Goal: Check status: Check status

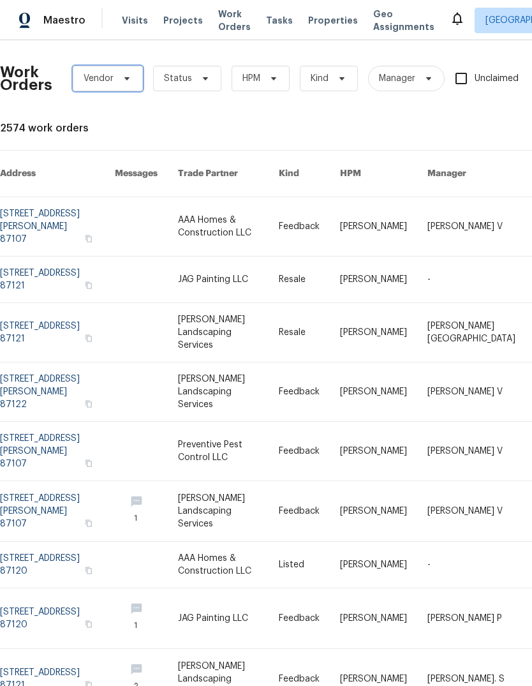
click at [121, 84] on span "Vendor" at bounding box center [108, 79] width 70 height 26
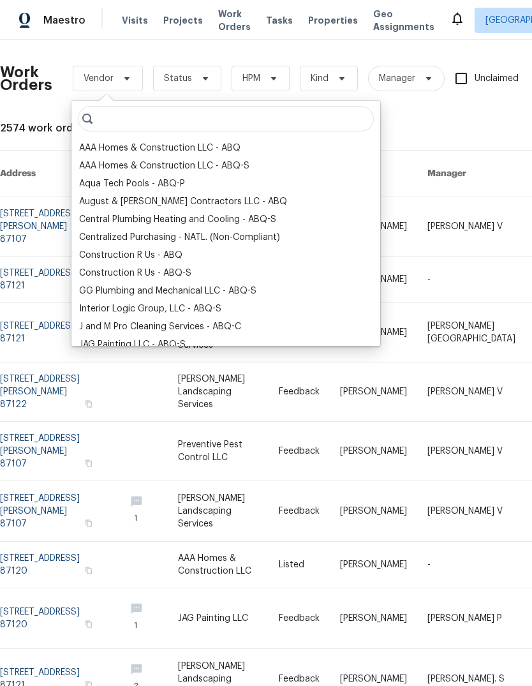
click at [178, 148] on div "AAA Homes & Construction LLC - ABQ" at bounding box center [160, 148] width 162 height 13
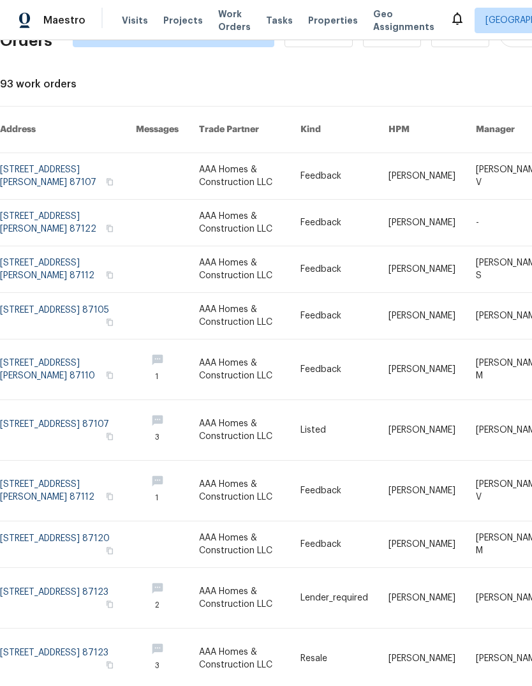
scroll to position [43, 0]
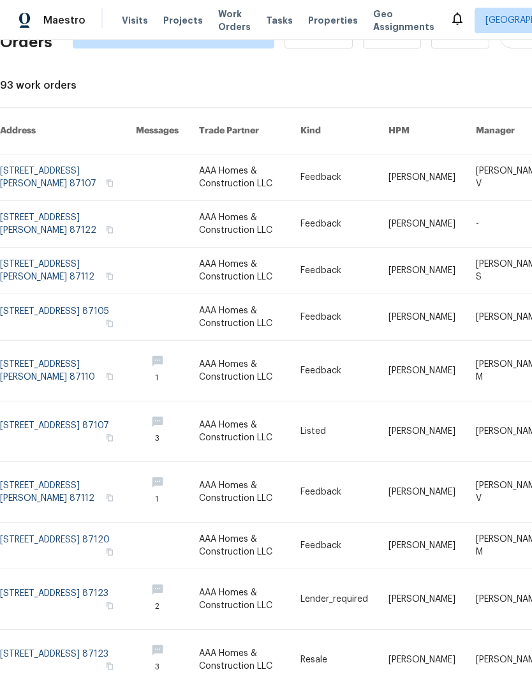
click at [293, 542] on link at bounding box center [250, 546] width 102 height 46
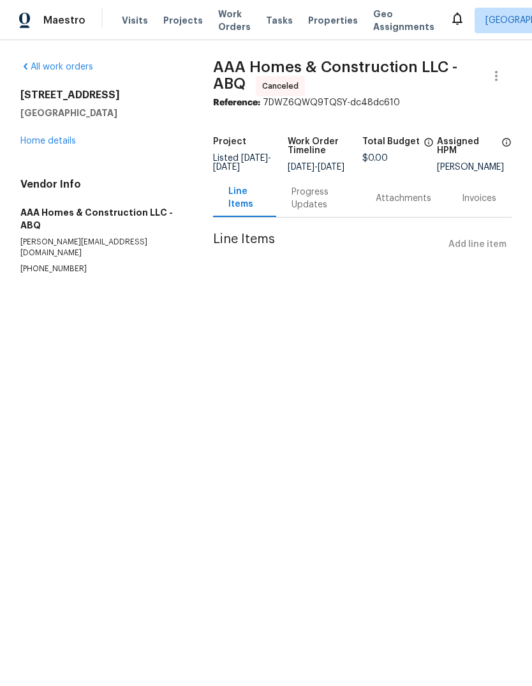
click at [309, 208] on div "Progress Updates" at bounding box center [319, 199] width 54 height 26
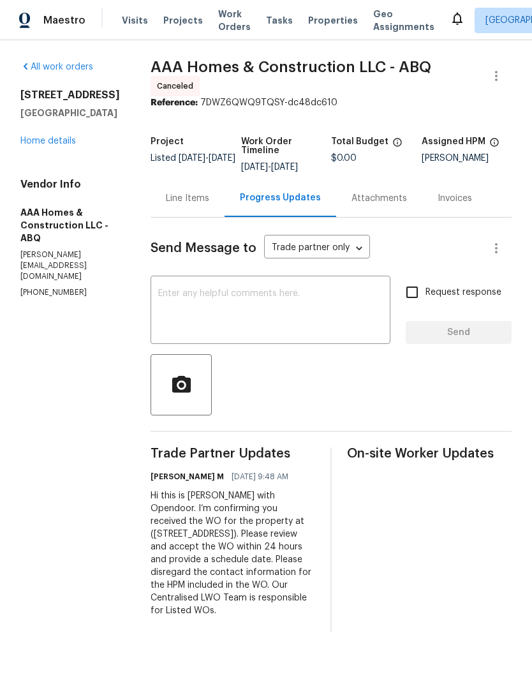
click at [218, 19] on span "Work Orders" at bounding box center [234, 21] width 33 height 26
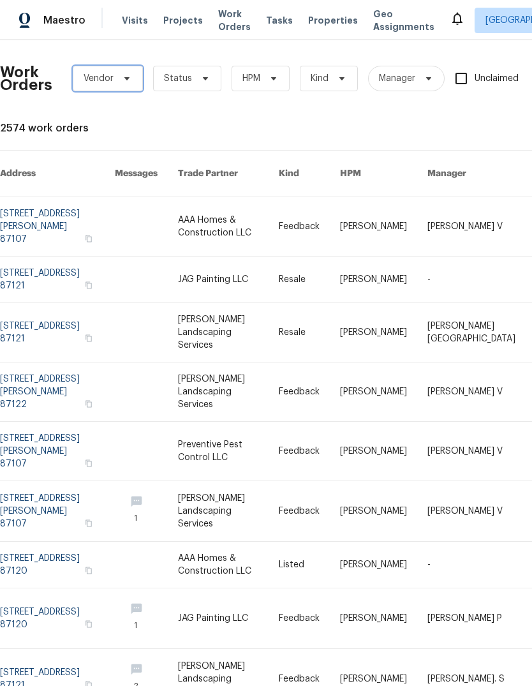
click at [122, 79] on icon at bounding box center [127, 78] width 10 height 10
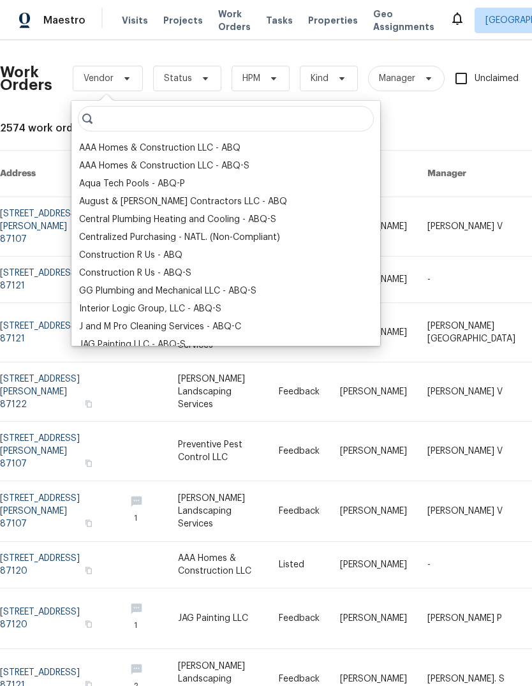
click at [186, 164] on div "AAA Homes & Construction LLC - ABQ-S" at bounding box center [164, 166] width 170 height 13
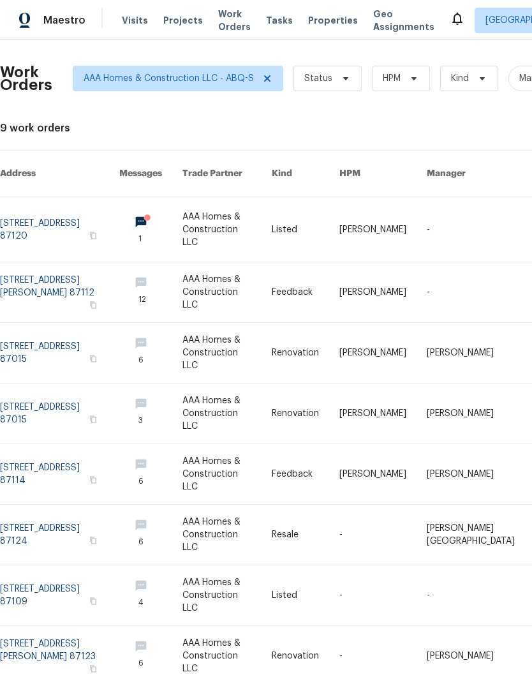
click at [273, 216] on link at bounding box center [228, 229] width 90 height 64
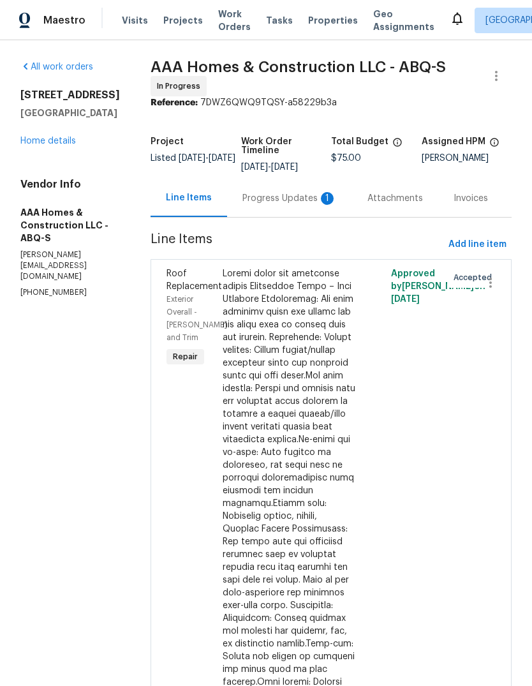
click at [285, 195] on div "Progress Updates 1" at bounding box center [290, 198] width 94 height 13
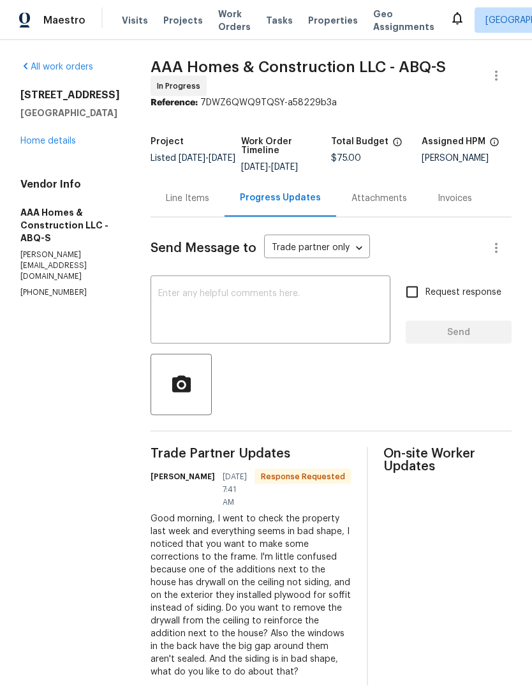
scroll to position [43, 0]
copy span "Trade Partner Updates"
